Goal: Use online tool/utility

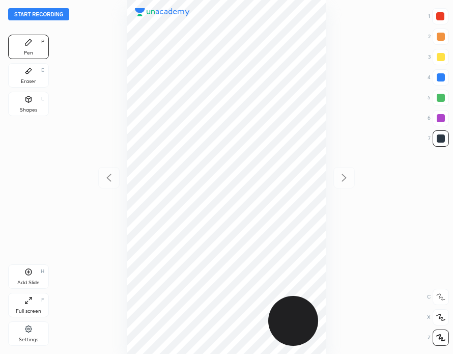
scroll to position [354, 290]
click at [48, 16] on button "Start recording" at bounding box center [38, 14] width 61 height 12
click at [440, 18] on div at bounding box center [440, 16] width 8 height 8
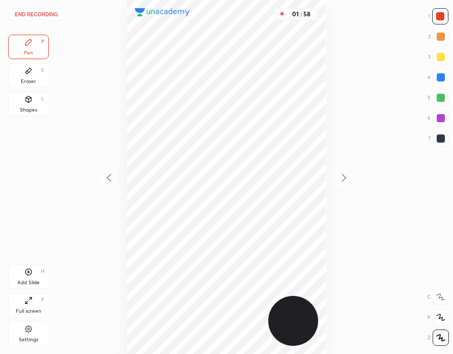
click at [37, 12] on button "End recording" at bounding box center [36, 14] width 57 height 12
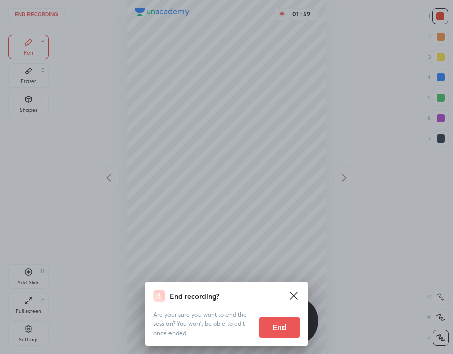
click at [289, 330] on button "End" at bounding box center [279, 327] width 41 height 20
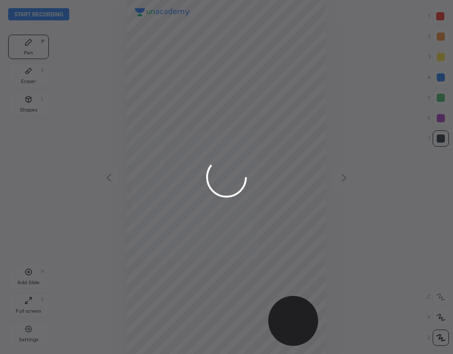
scroll to position [354, 290]
